Goal: Navigation & Orientation: Find specific page/section

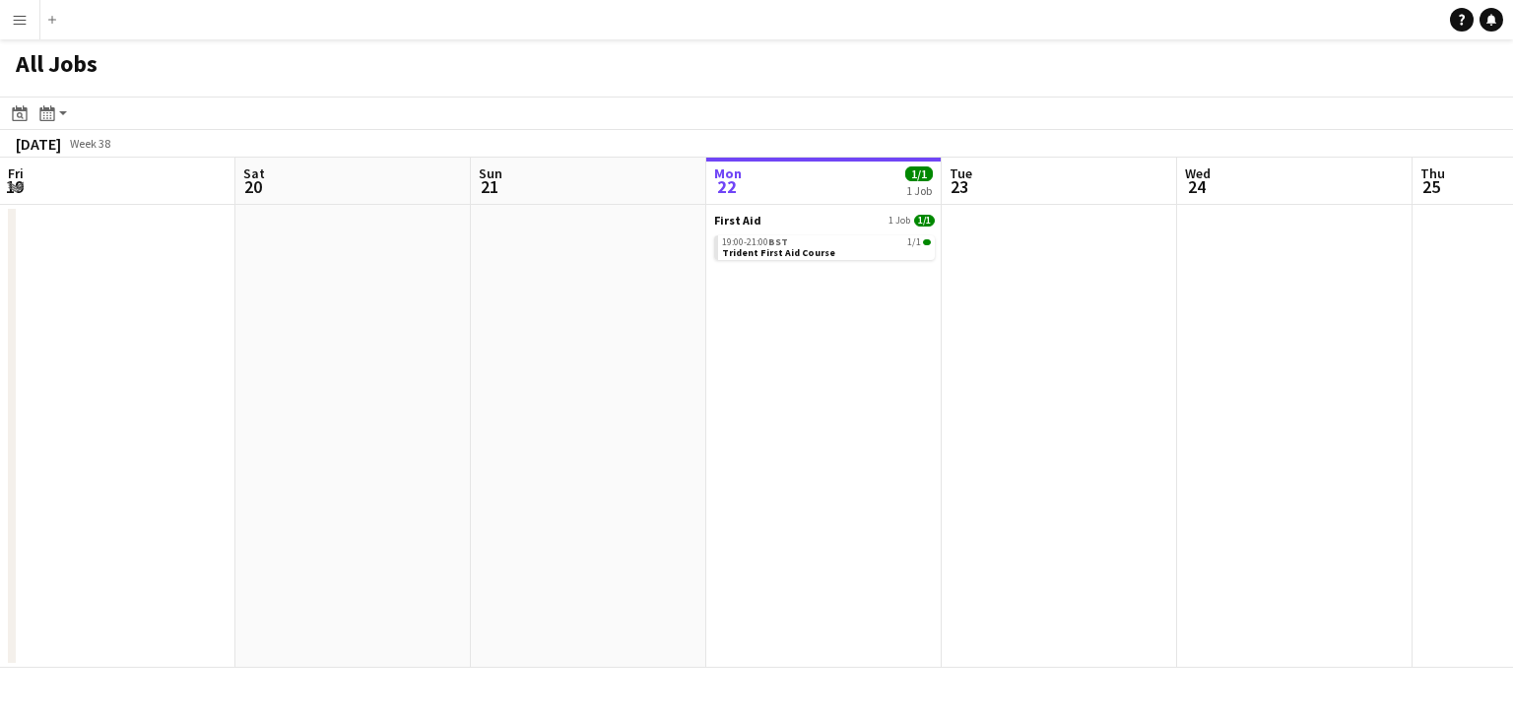
scroll to position [0, 471]
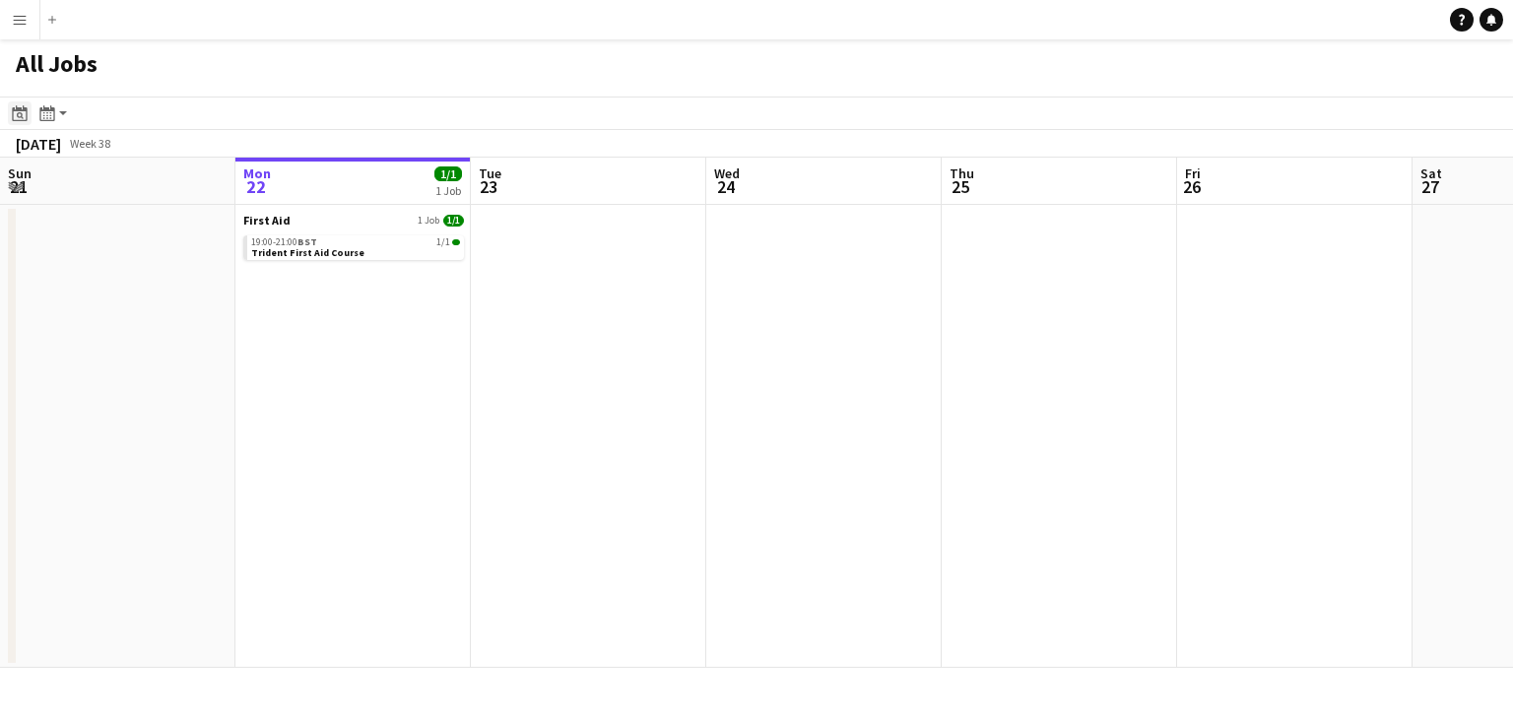
click at [14, 115] on icon "Date picker" at bounding box center [20, 113] width 16 height 16
click at [138, 114] on app-toolbar "Date picker [DATE] [DATE] [DATE] M [DATE] T [DATE] W [DATE] T [DATE] F [DATE] S…" at bounding box center [756, 113] width 1513 height 33
click at [57, 123] on div "Month view / Day view" at bounding box center [47, 113] width 24 height 24
click at [114, 154] on link "Day view by Board" at bounding box center [106, 151] width 108 height 18
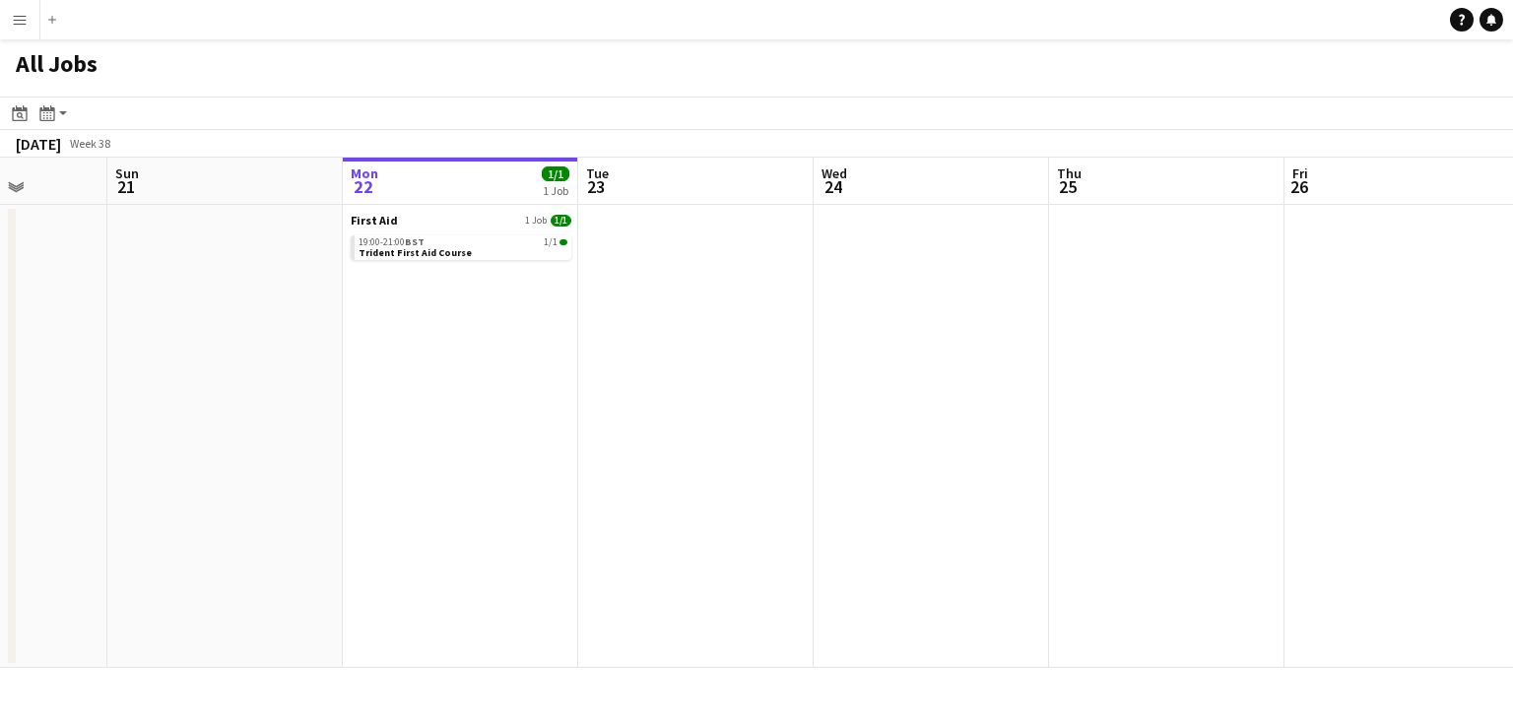
scroll to position [0, 554]
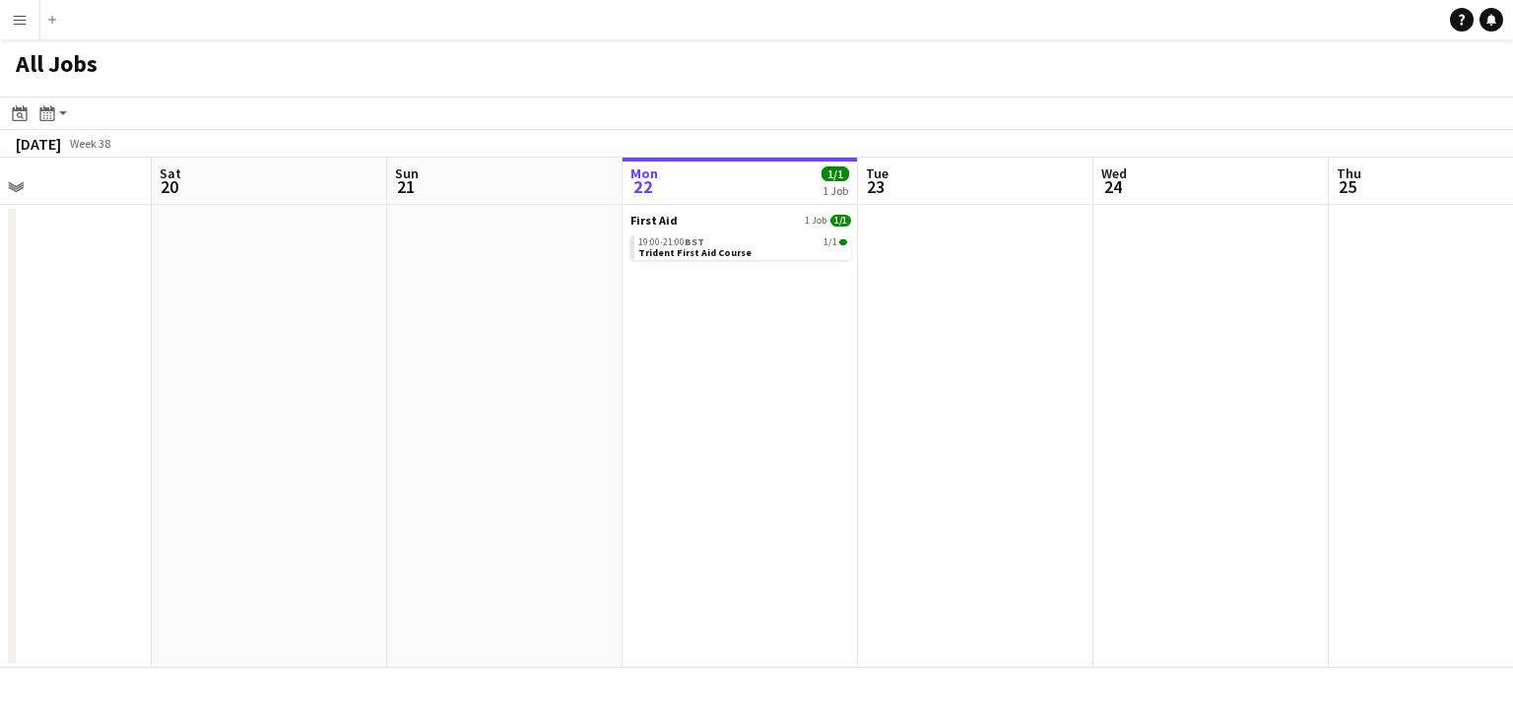
drag, startPoint x: 90, startPoint y: 296, endPoint x: 477, endPoint y: 371, distance: 394.2
click at [477, 371] on app-calendar-viewport "Wed 17 Thu 18 Fri 19 Sat 20 Sun 21 Mon 22 1/1 1 Job Tue 23 Wed 24 Thu 25 Fri 26…" at bounding box center [756, 413] width 1513 height 510
click at [25, 20] on app-icon "Menu" at bounding box center [20, 20] width 16 height 16
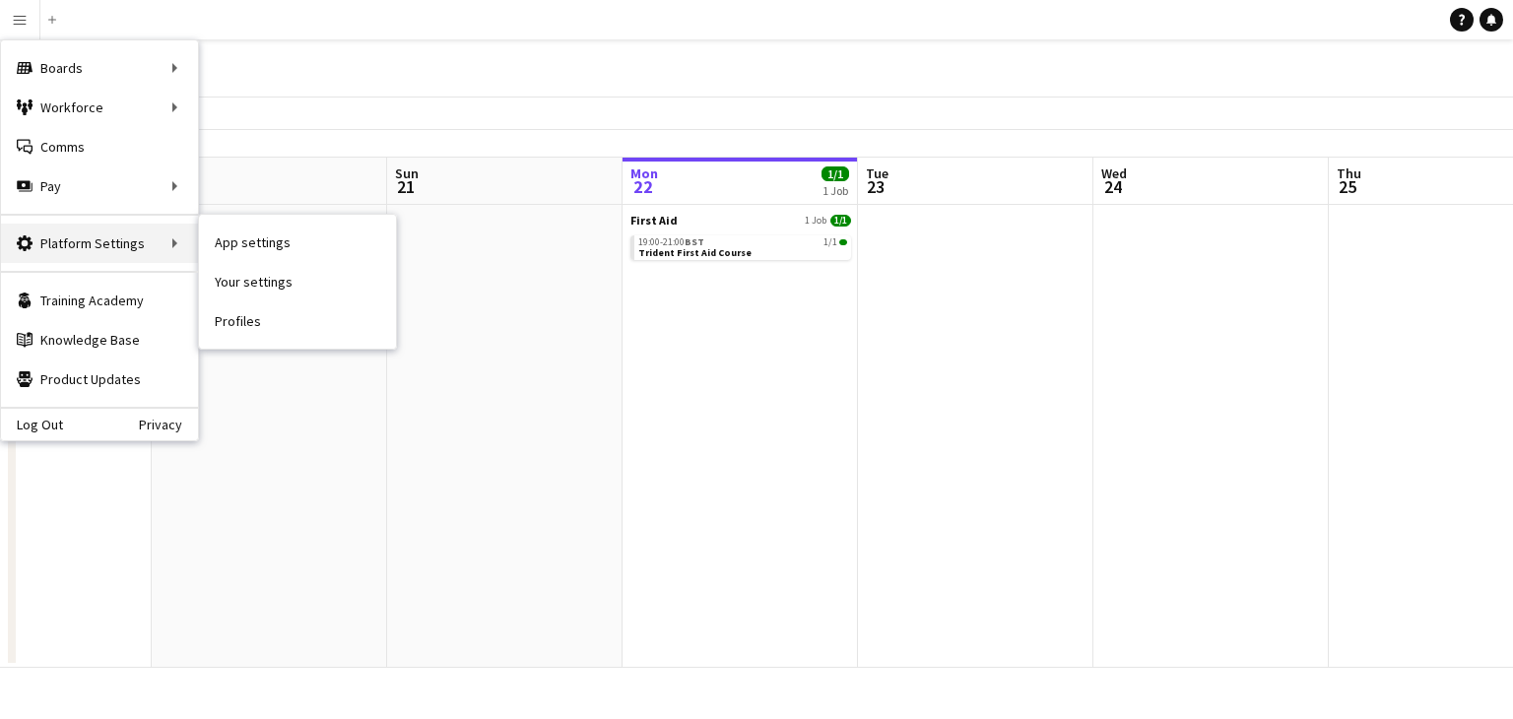
click at [127, 254] on div "Platform Settings Platform Settings" at bounding box center [99, 243] width 197 height 39
click at [144, 243] on div "Platform Settings Platform Settings" at bounding box center [99, 243] width 197 height 39
click at [262, 253] on link "App settings" at bounding box center [297, 242] width 197 height 39
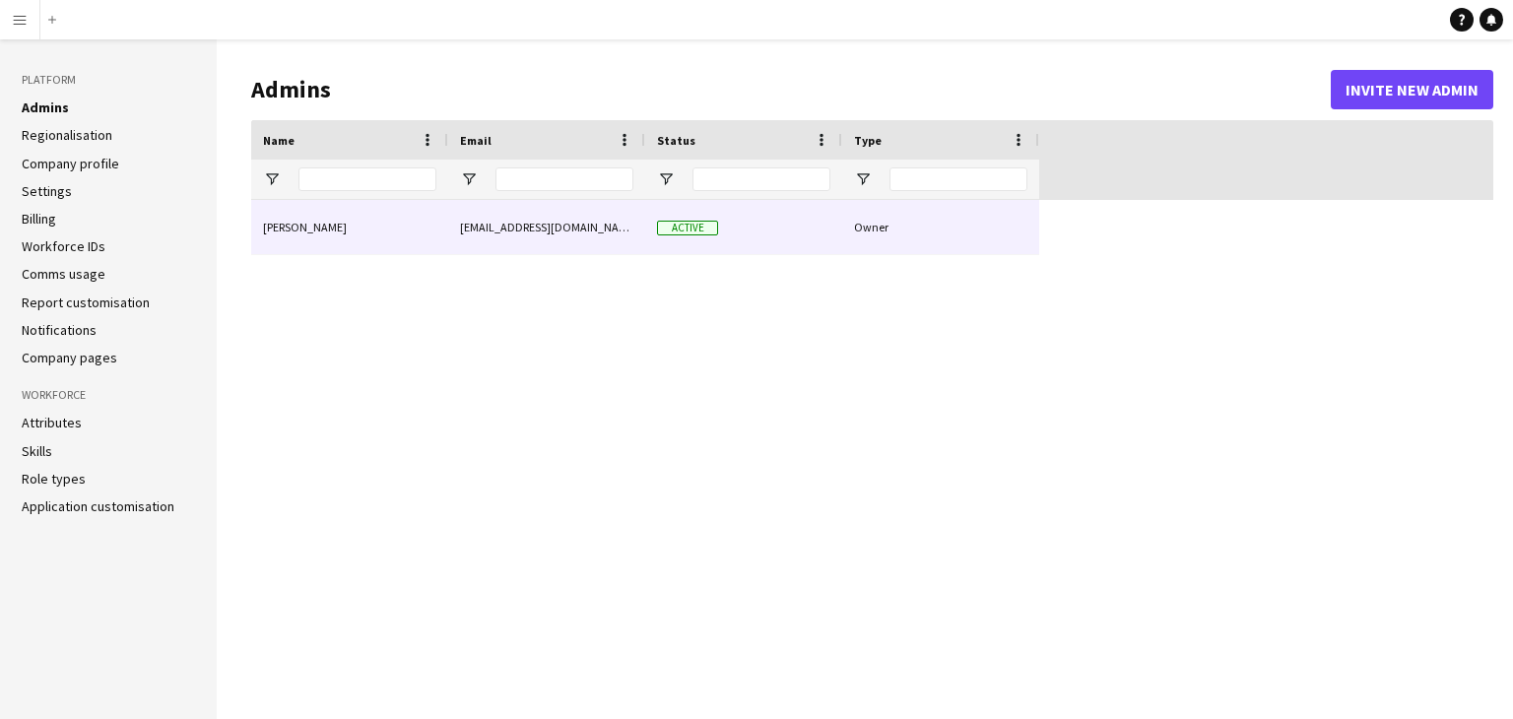
type input "**********"
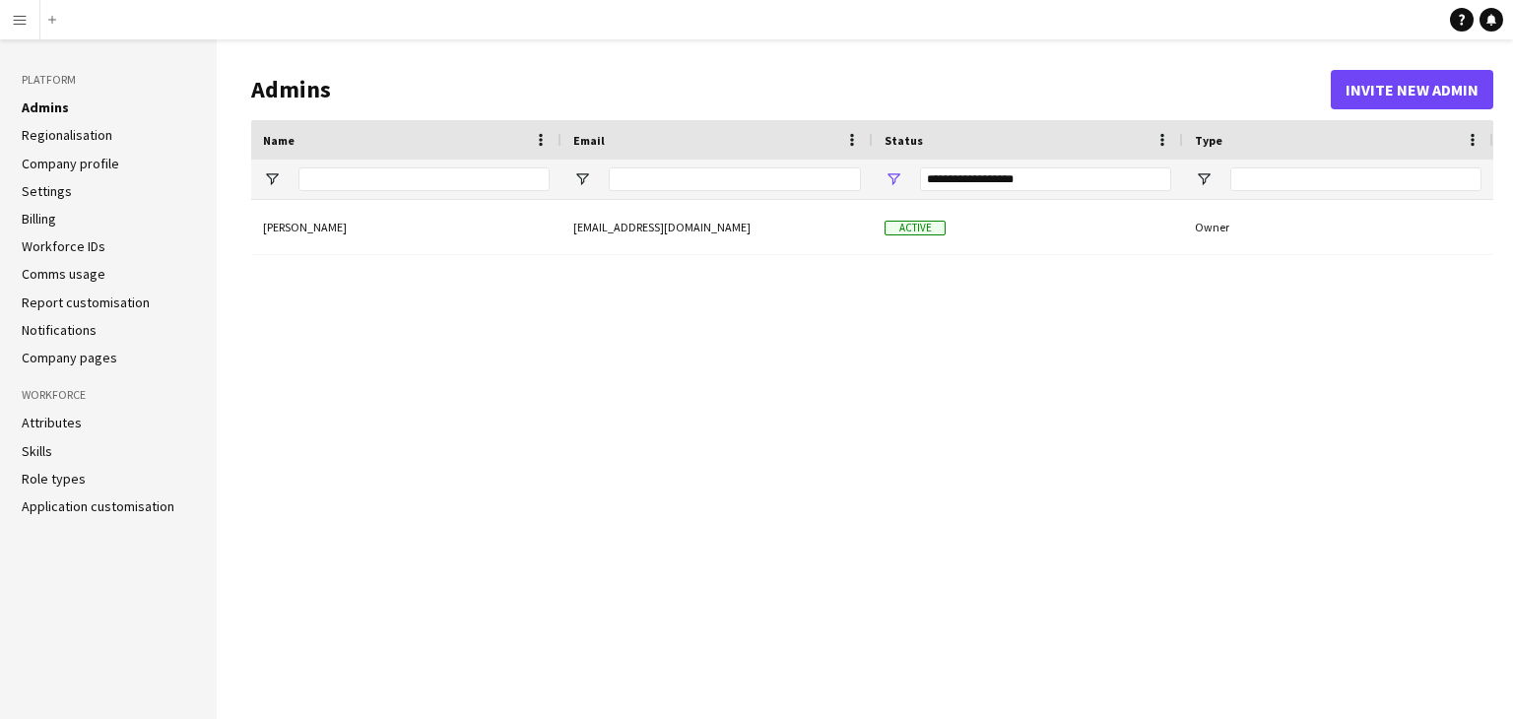
click at [25, 16] on app-icon "Menu" at bounding box center [20, 20] width 16 height 16
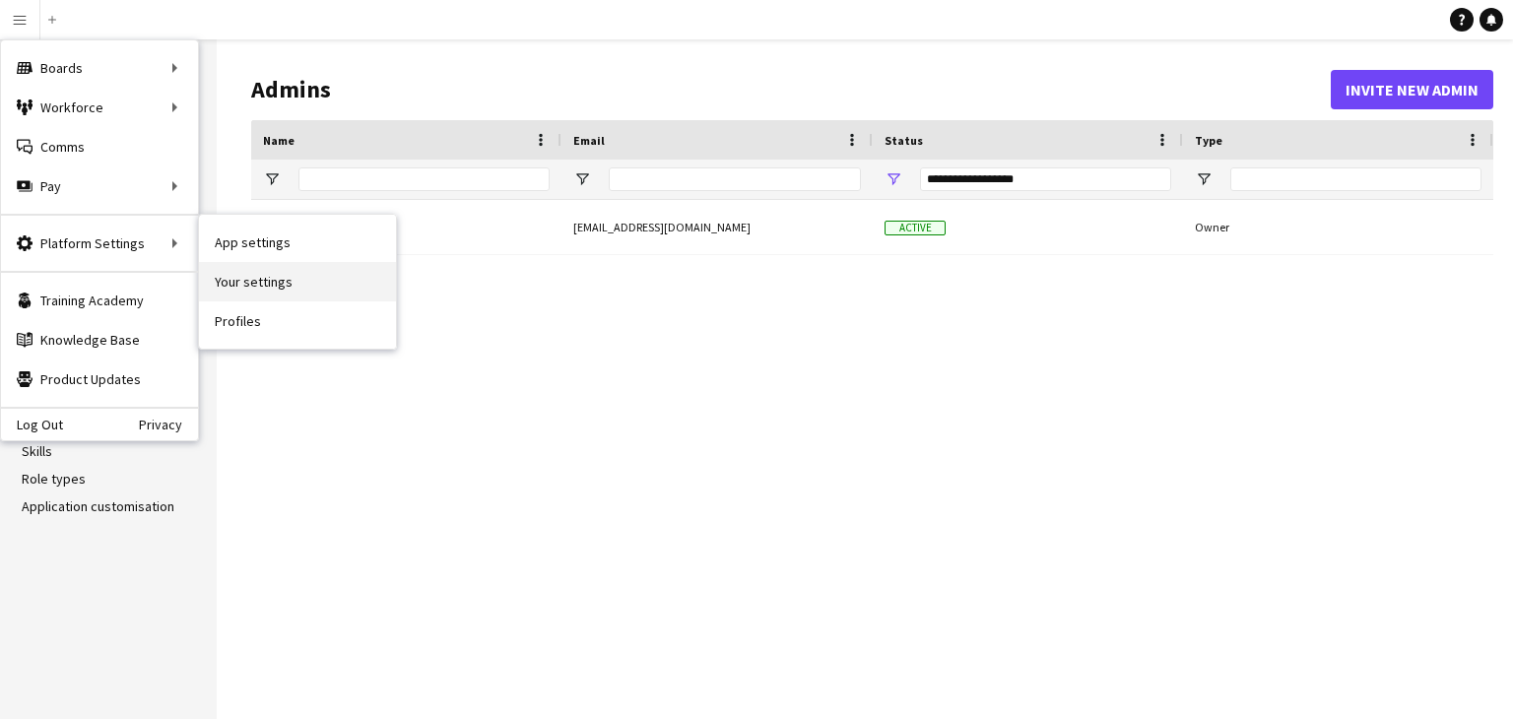
click at [296, 290] on link "Your settings" at bounding box center [297, 281] width 197 height 39
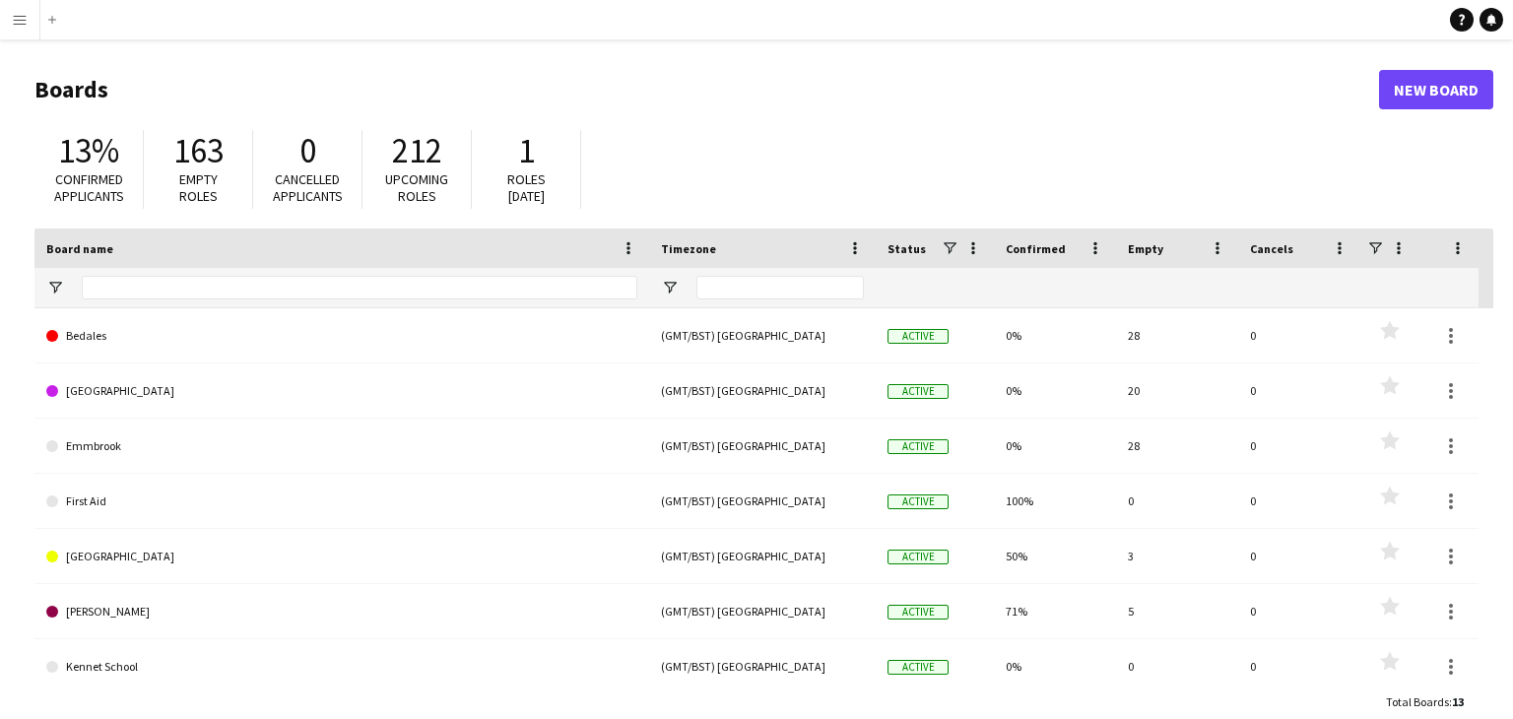
click at [22, 25] on app-icon "Menu" at bounding box center [20, 20] width 16 height 16
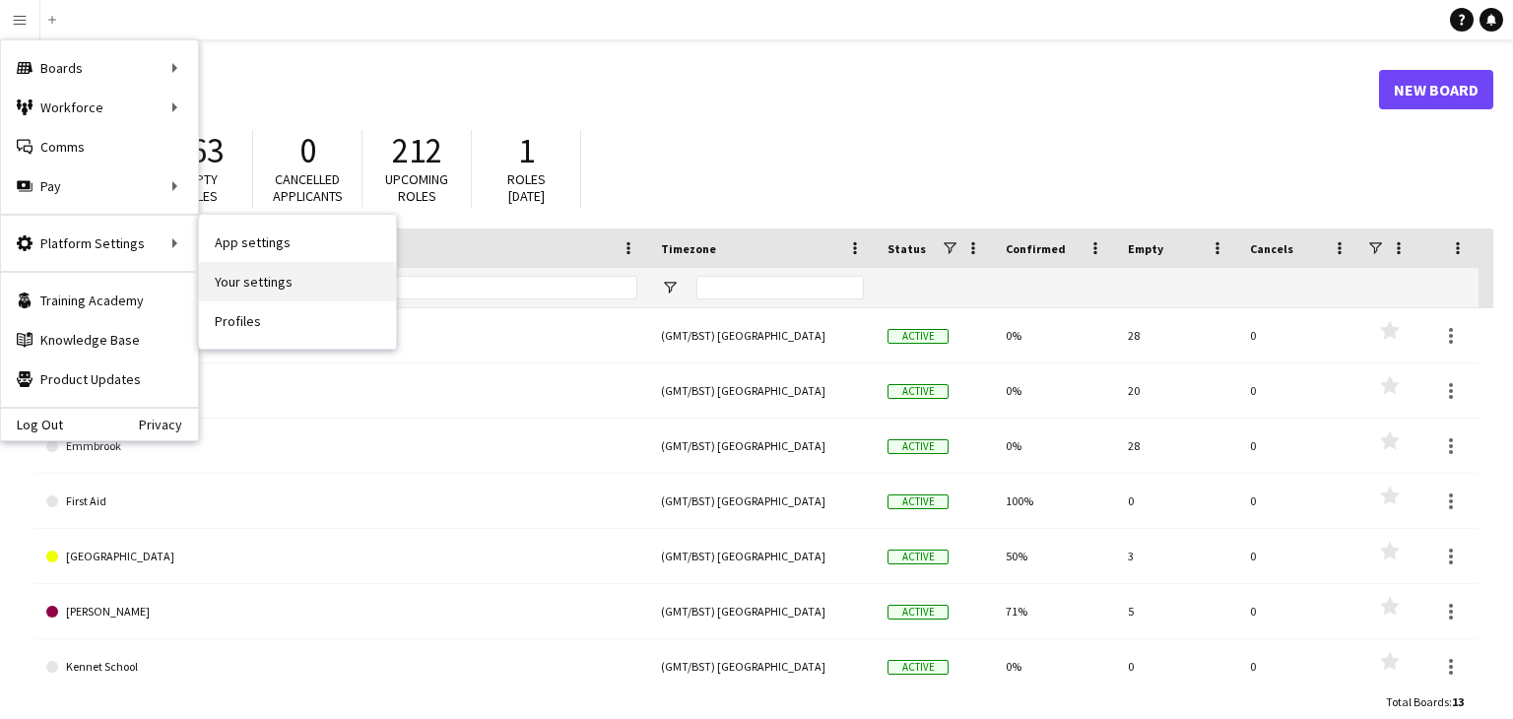
click at [286, 280] on link "Your settings" at bounding box center [297, 281] width 197 height 39
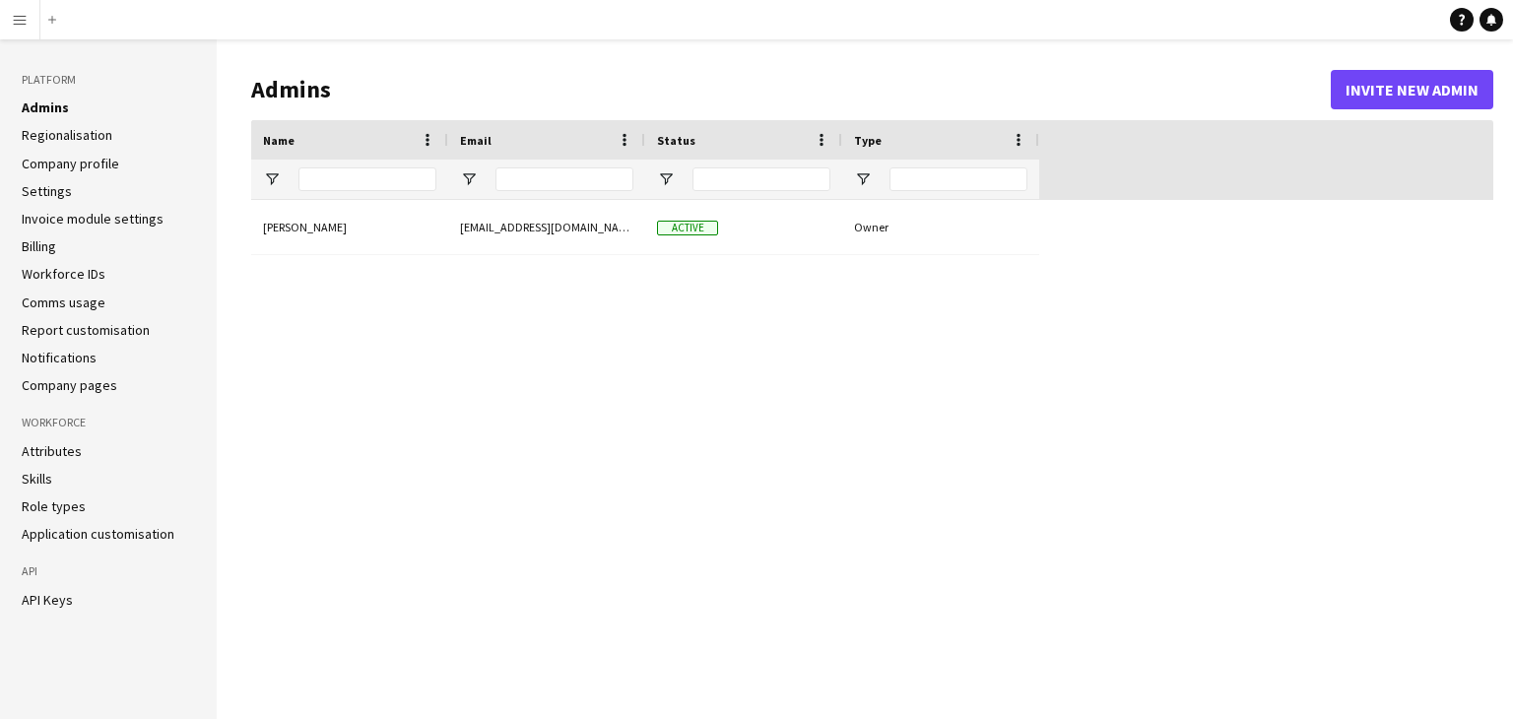
type input "**********"
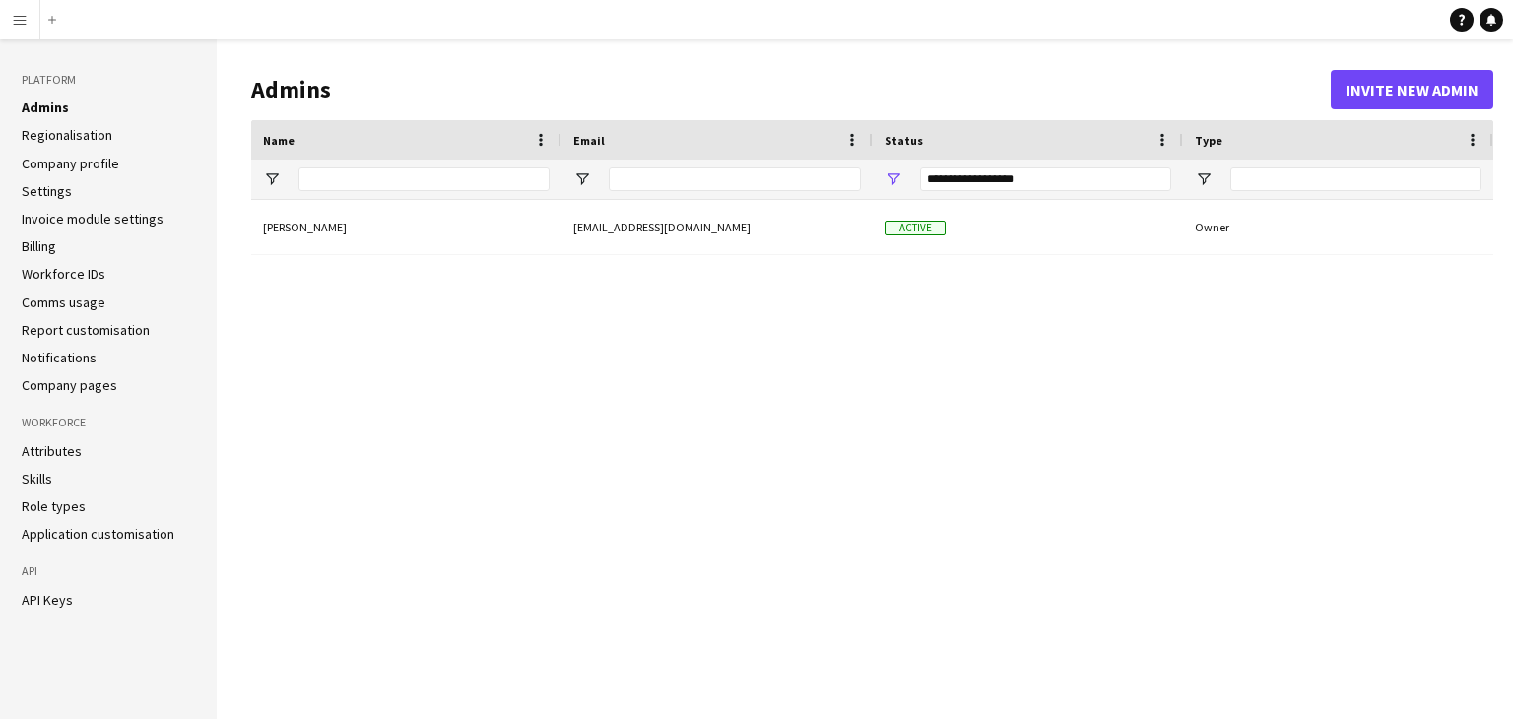
click at [44, 196] on link "Settings" at bounding box center [47, 191] width 50 height 18
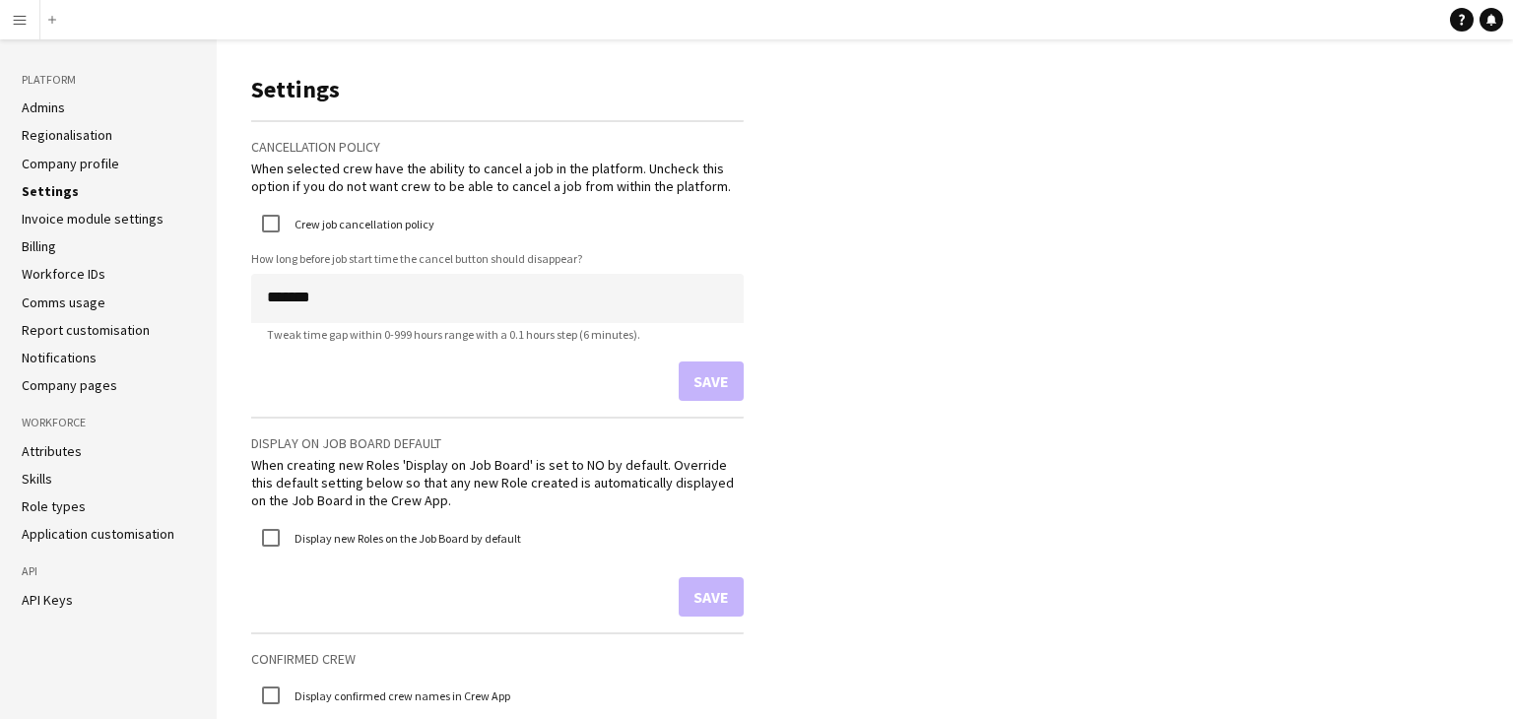
click at [21, 22] on app-icon "Menu" at bounding box center [20, 20] width 16 height 16
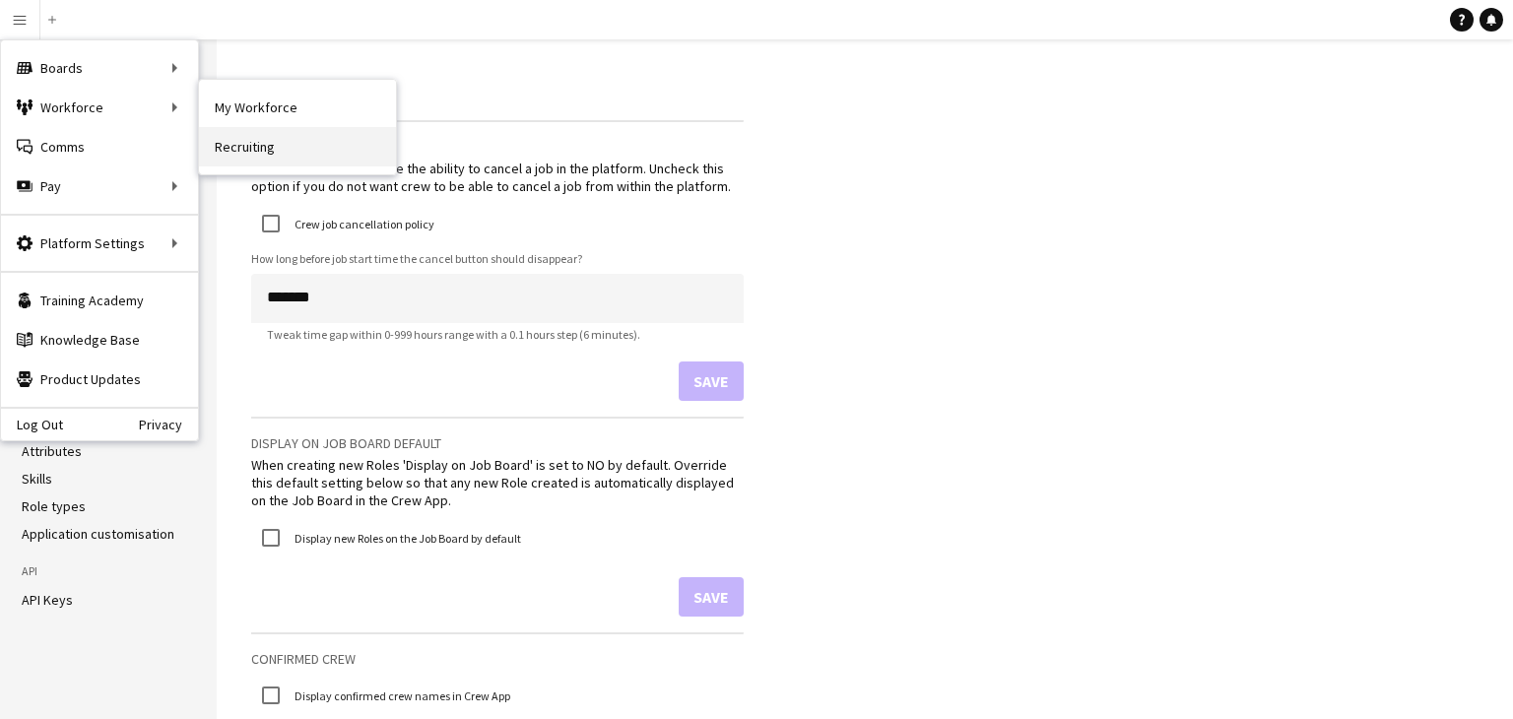
click at [257, 144] on link "Recruiting" at bounding box center [297, 146] width 197 height 39
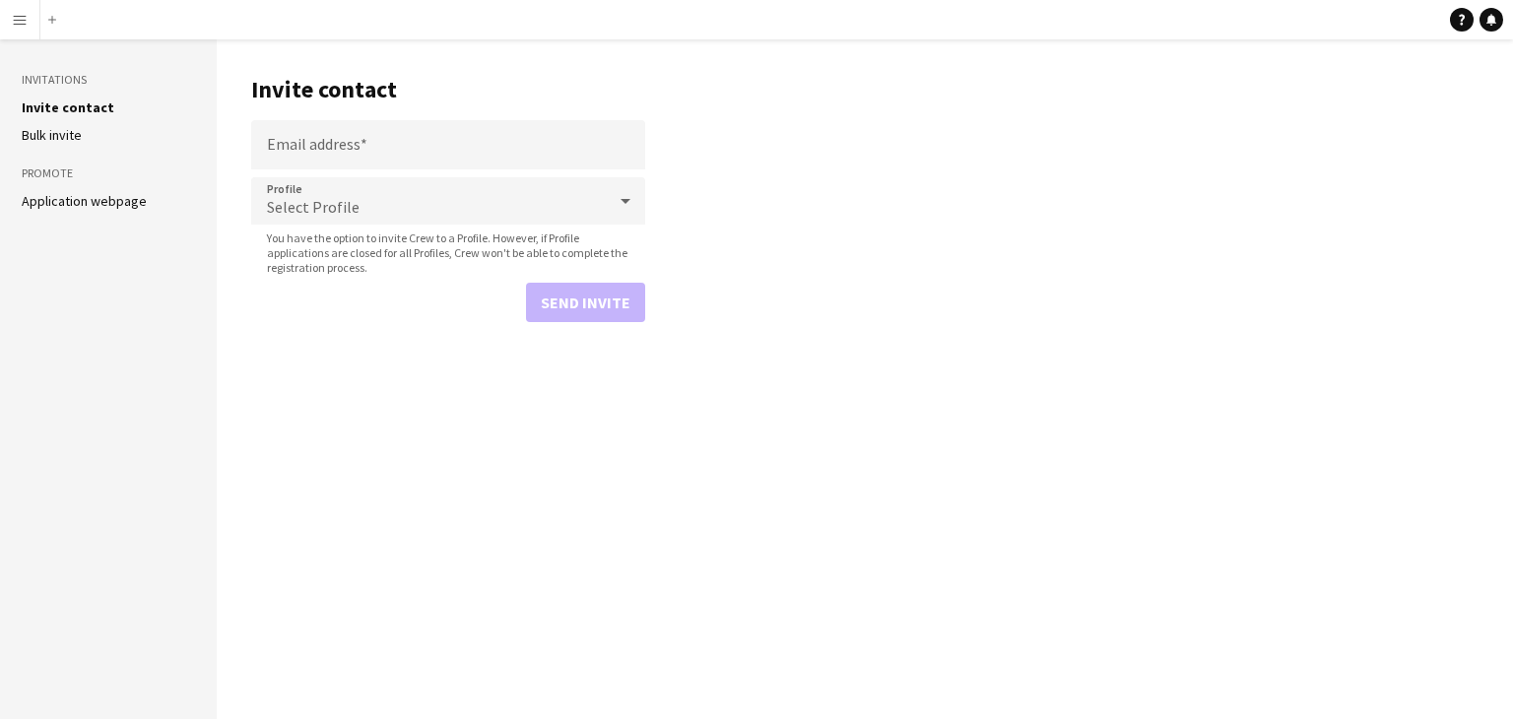
click at [74, 139] on link "Bulk invite" at bounding box center [52, 135] width 60 height 18
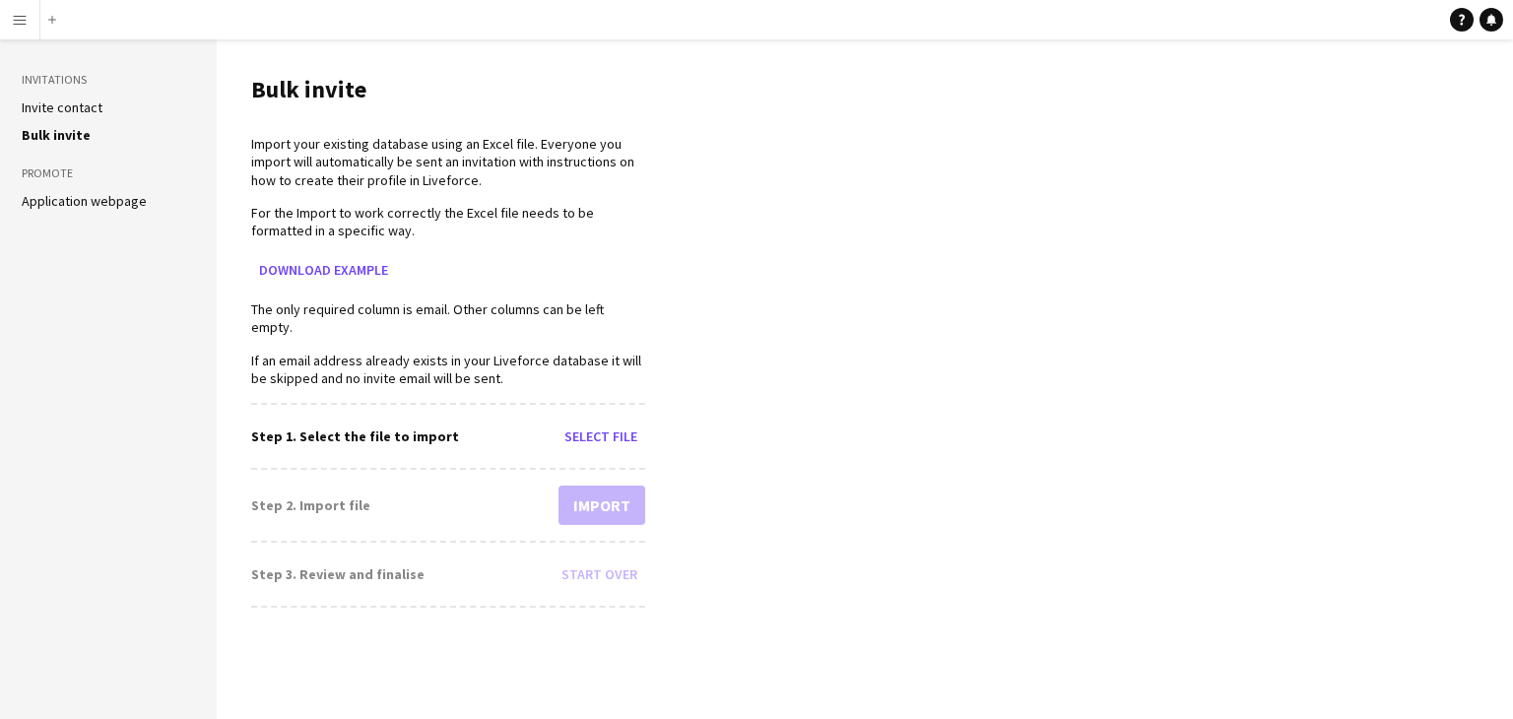
click at [85, 197] on link "Application webpage" at bounding box center [84, 201] width 125 height 18
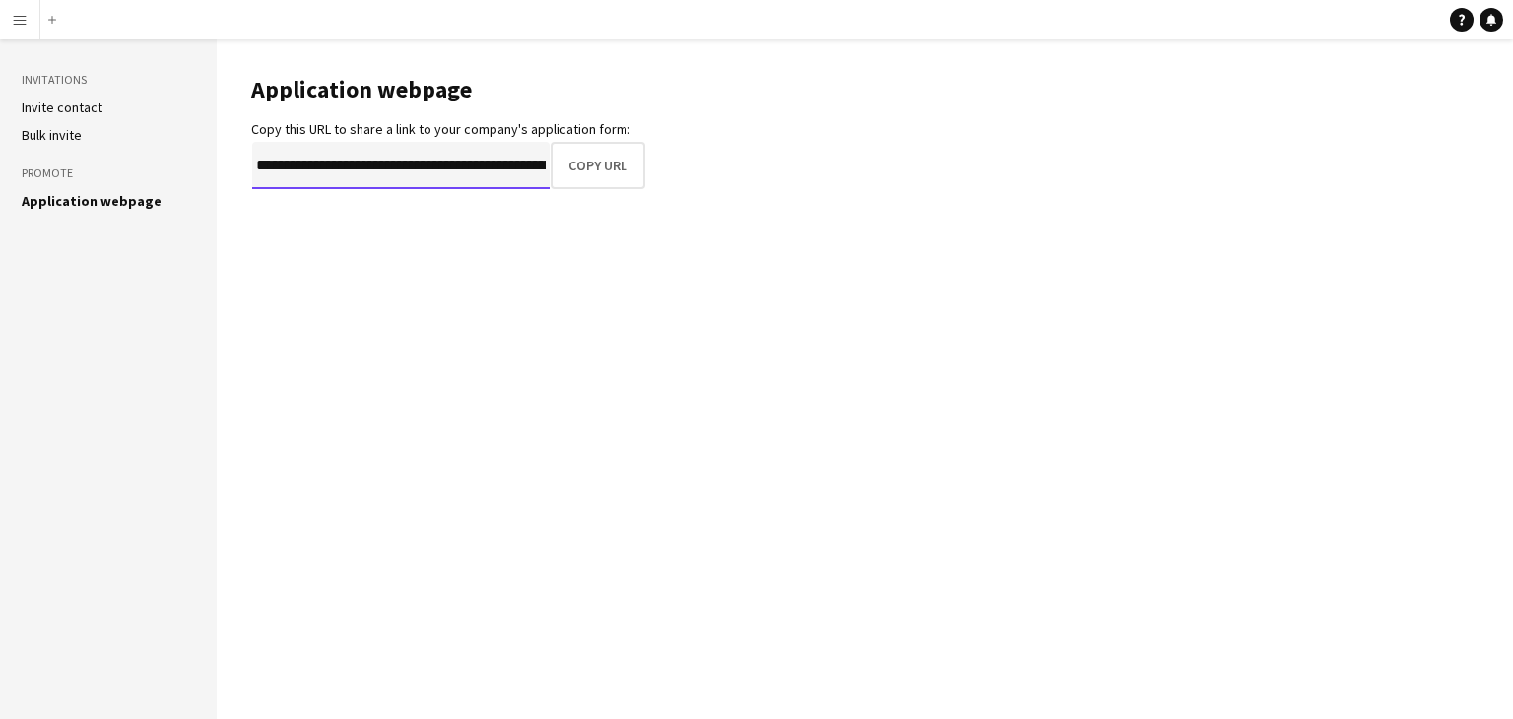
click at [518, 167] on input "**********" at bounding box center [400, 165] width 297 height 47
drag, startPoint x: 257, startPoint y: 162, endPoint x: 736, endPoint y: 182, distance: 479.0
click at [731, 183] on main "**********" at bounding box center [865, 378] width 1296 height 679
